Goal: Check status: Check status

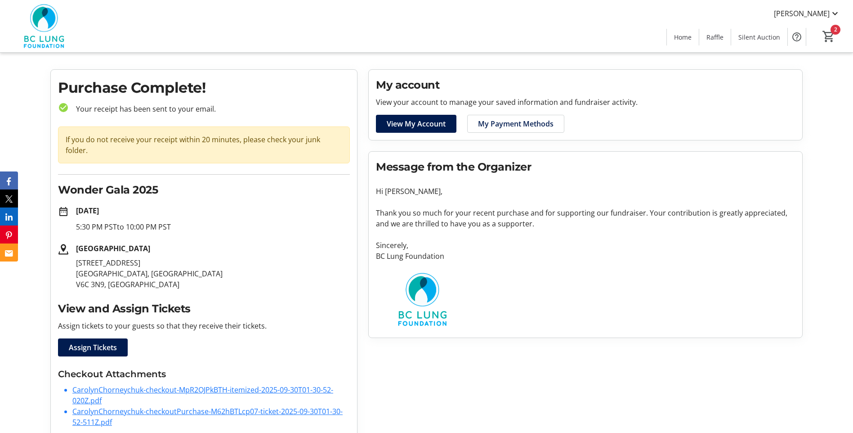
scroll to position [18, 0]
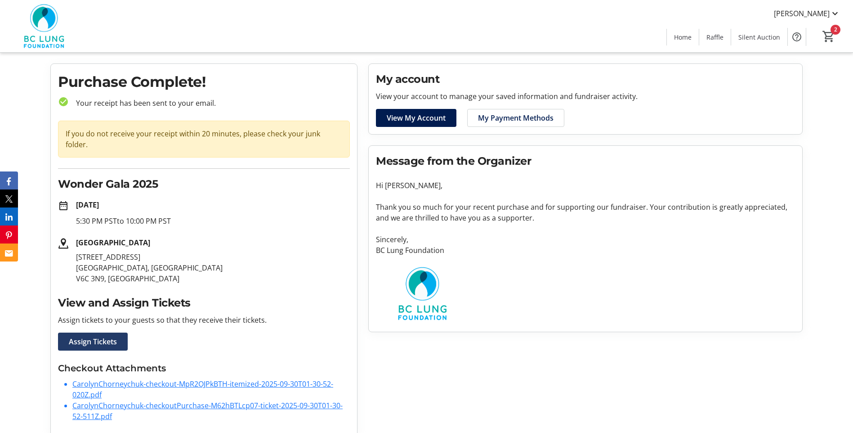
click at [98, 336] on span "Assign Tickets" at bounding box center [93, 341] width 48 height 11
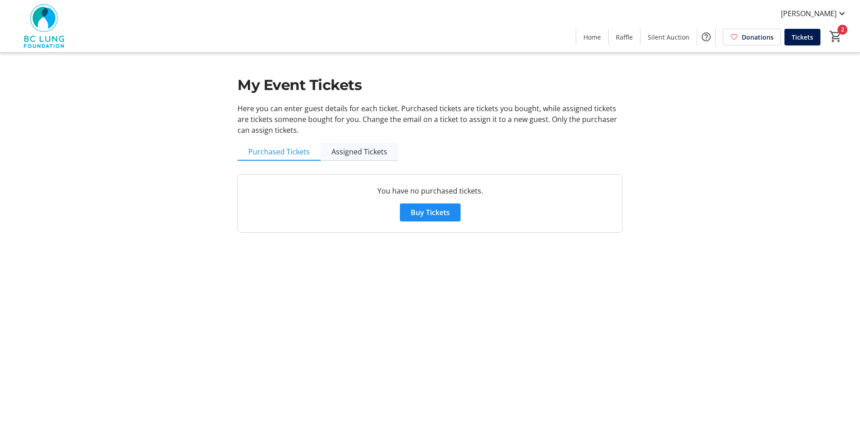
click at [351, 154] on span "Assigned Tickets" at bounding box center [360, 151] width 56 height 7
click at [268, 154] on span "Purchased Tickets" at bounding box center [279, 151] width 62 height 7
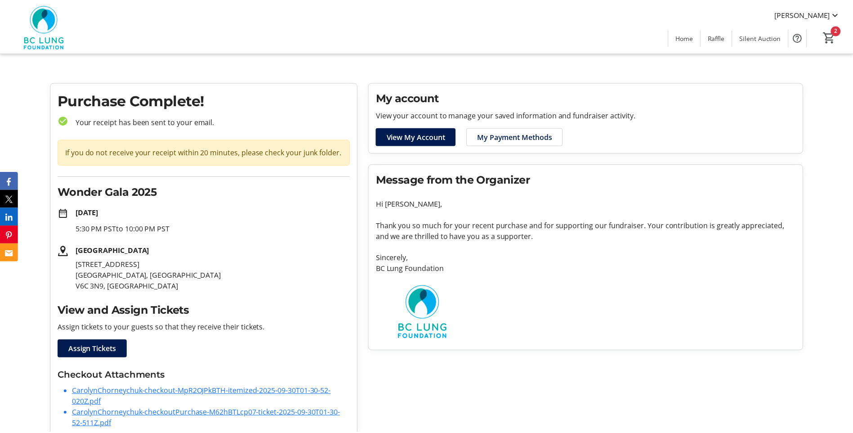
scroll to position [18, 0]
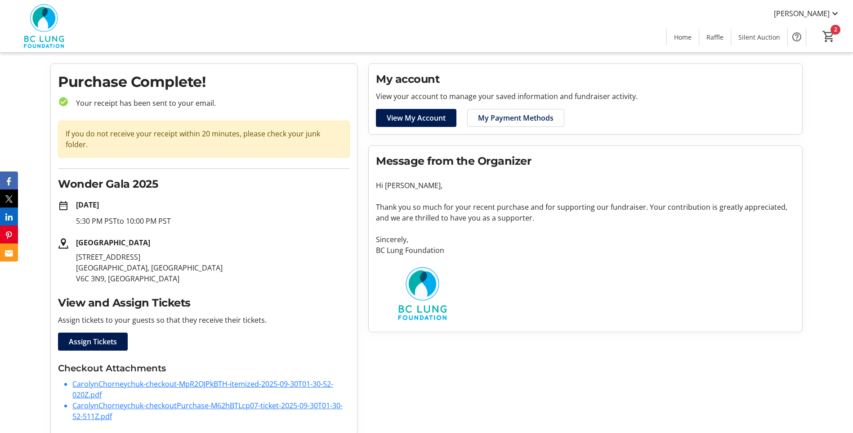
click at [176, 379] on link "CarolynChorneychuk-checkout-MpR2OJPkBTH-itemized-2025-09-30T01-30-52-020Z.pdf" at bounding box center [202, 389] width 261 height 21
click at [135, 400] on link "CarolynChorneychuk-checkoutPurchase-M62hBTLcp07-ticket-2025-09-30T01-30-52-511Z…" at bounding box center [207, 410] width 270 height 21
